Goal: Contribute content

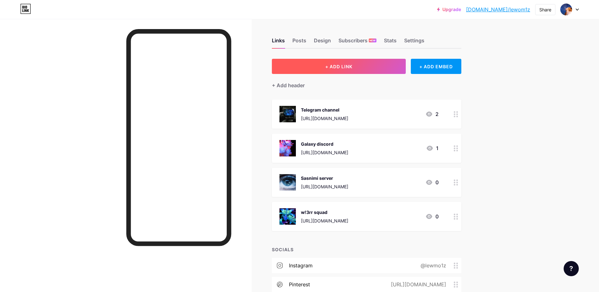
click at [386, 67] on button "+ ADD LINK" at bounding box center [339, 66] width 134 height 15
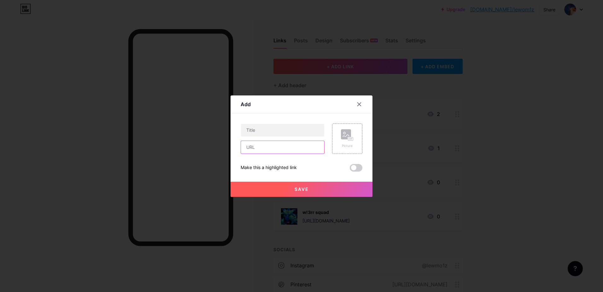
click at [281, 150] on input "text" at bounding box center [282, 147] width 83 height 13
paste input "[URL][DOMAIN_NAME]"
type input "[URL][DOMAIN_NAME]"
click at [283, 130] on input "text" at bounding box center [282, 130] width 83 height 13
type input "Indifferent clan"
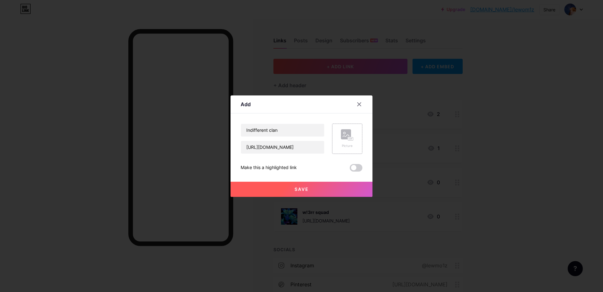
click at [337, 130] on div "Picture" at bounding box center [347, 138] width 30 height 30
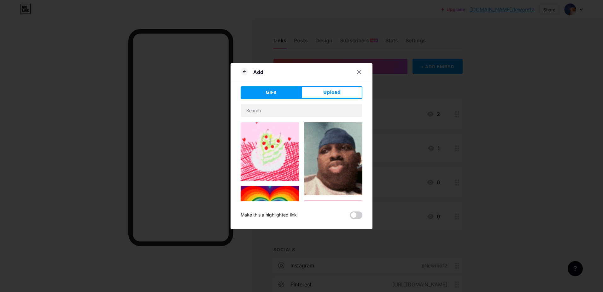
click at [330, 85] on div "Add GIFs Upload Content YouTube Play YouTube video without leaving your page. A…" at bounding box center [302, 146] width 142 height 166
click at [328, 89] on button "Upload" at bounding box center [332, 92] width 61 height 13
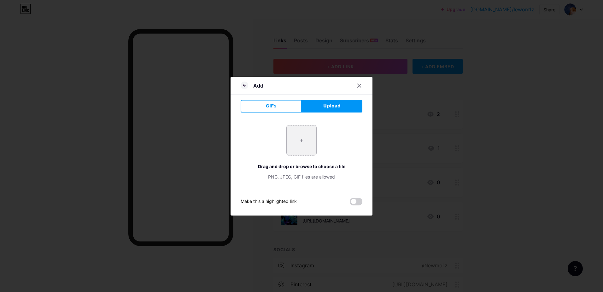
click at [289, 144] on input "file" at bounding box center [302, 140] width 30 height 30
type input "C:\fakepath\˚₊‧꒰ა ♱ ໒꒱ ‧₊˚.jpg"
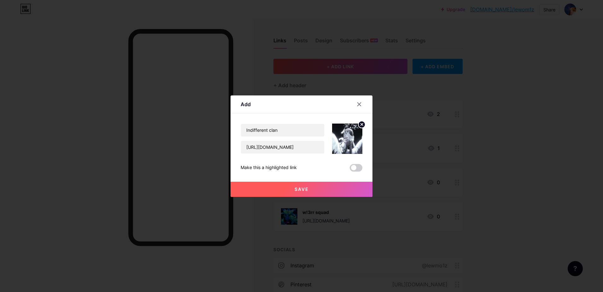
click at [352, 192] on button "Save" at bounding box center [302, 188] width 142 height 15
